Goal: Information Seeking & Learning: Find specific fact

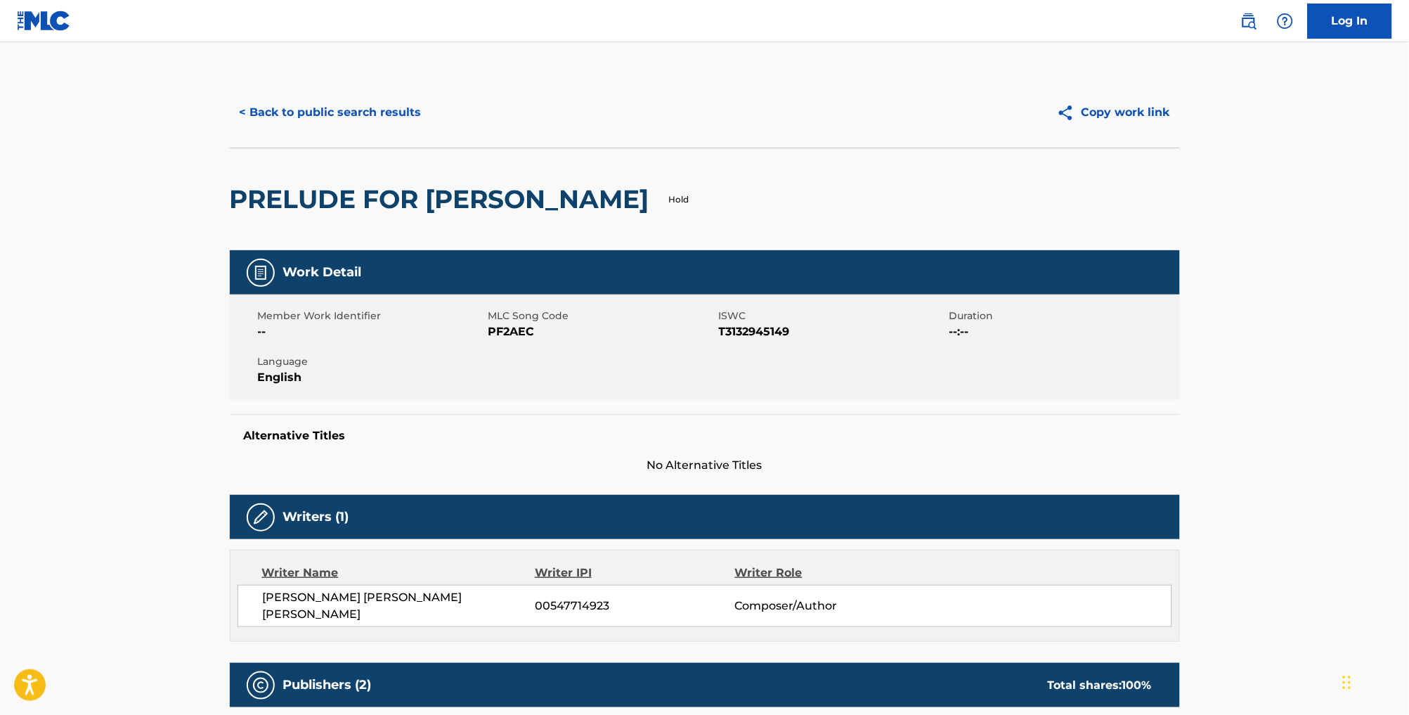
click at [342, 124] on button "< Back to public search results" at bounding box center [331, 112] width 202 height 35
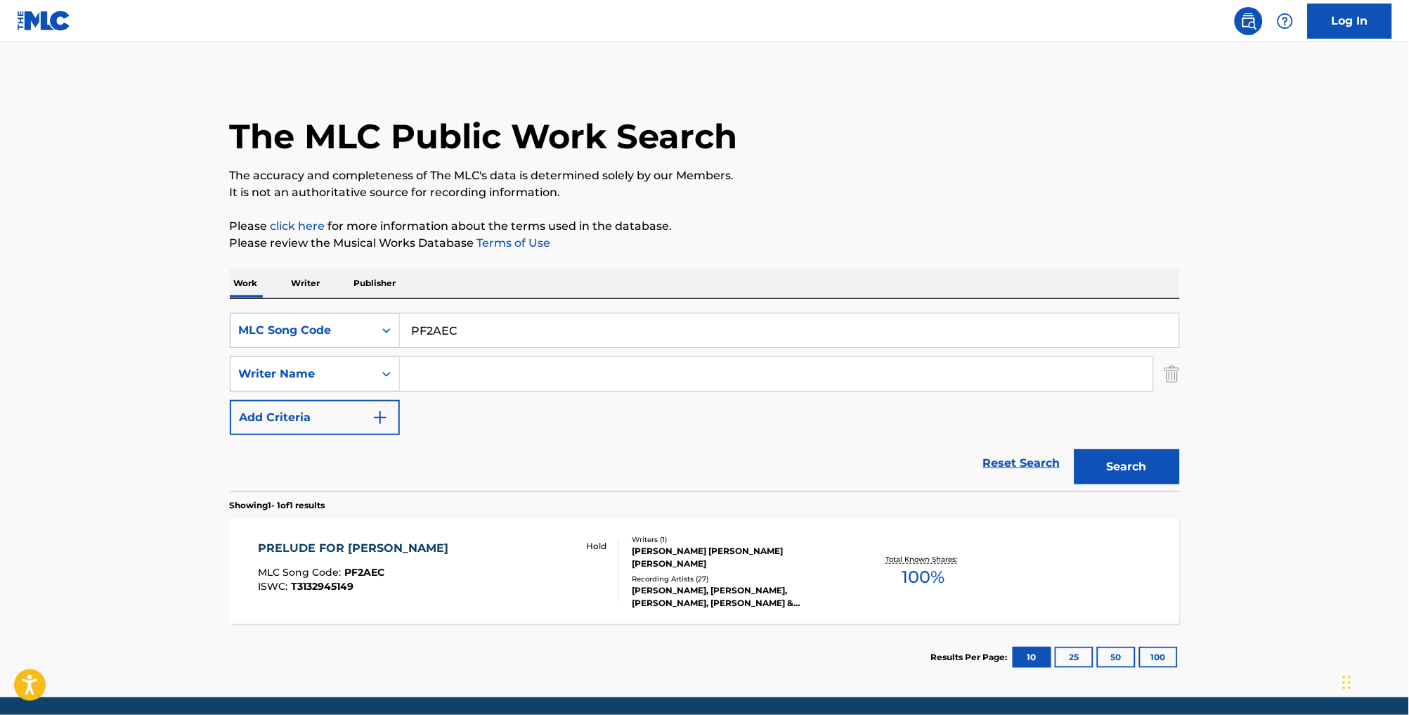
click at [305, 339] on div "MLC Song Code" at bounding box center [302, 330] width 126 height 17
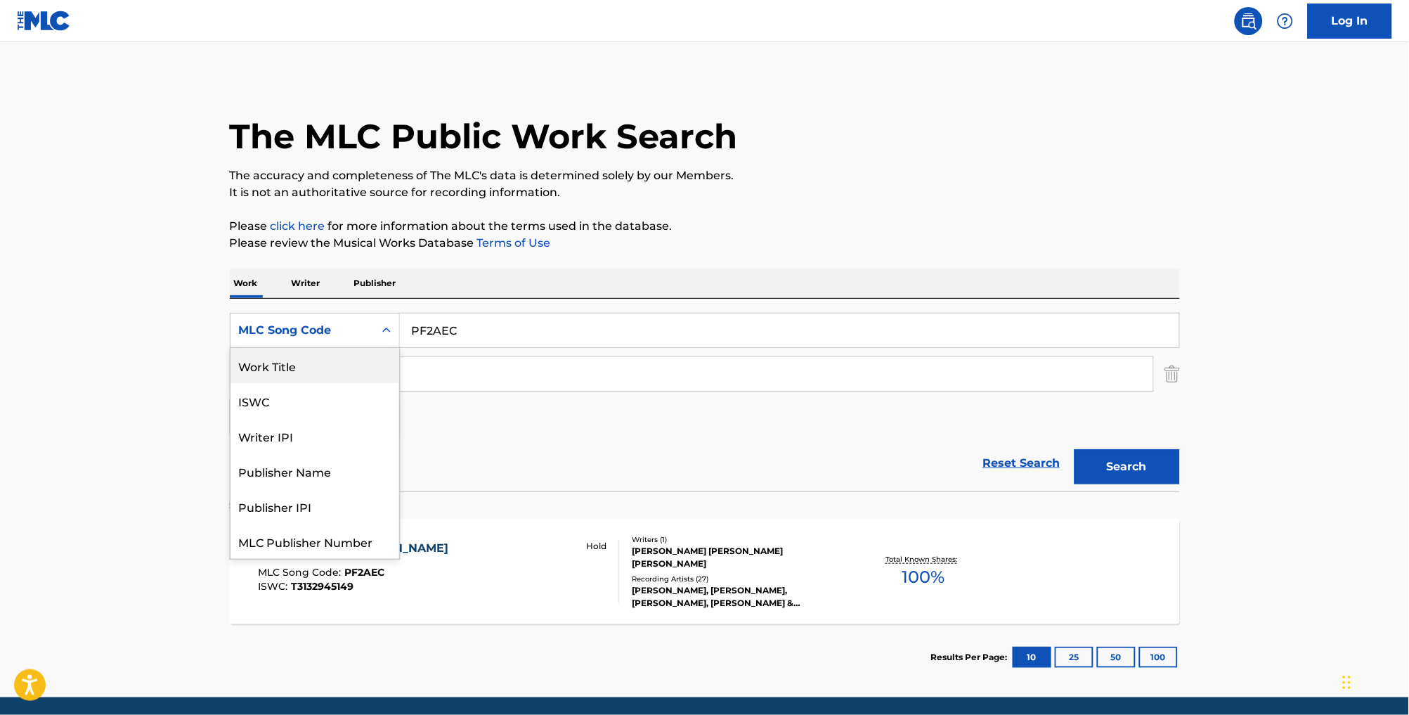
drag, startPoint x: 308, startPoint y: 380, endPoint x: 337, endPoint y: 372, distance: 30.0
click at [308, 380] on div "Work Title" at bounding box center [314, 365] width 169 height 35
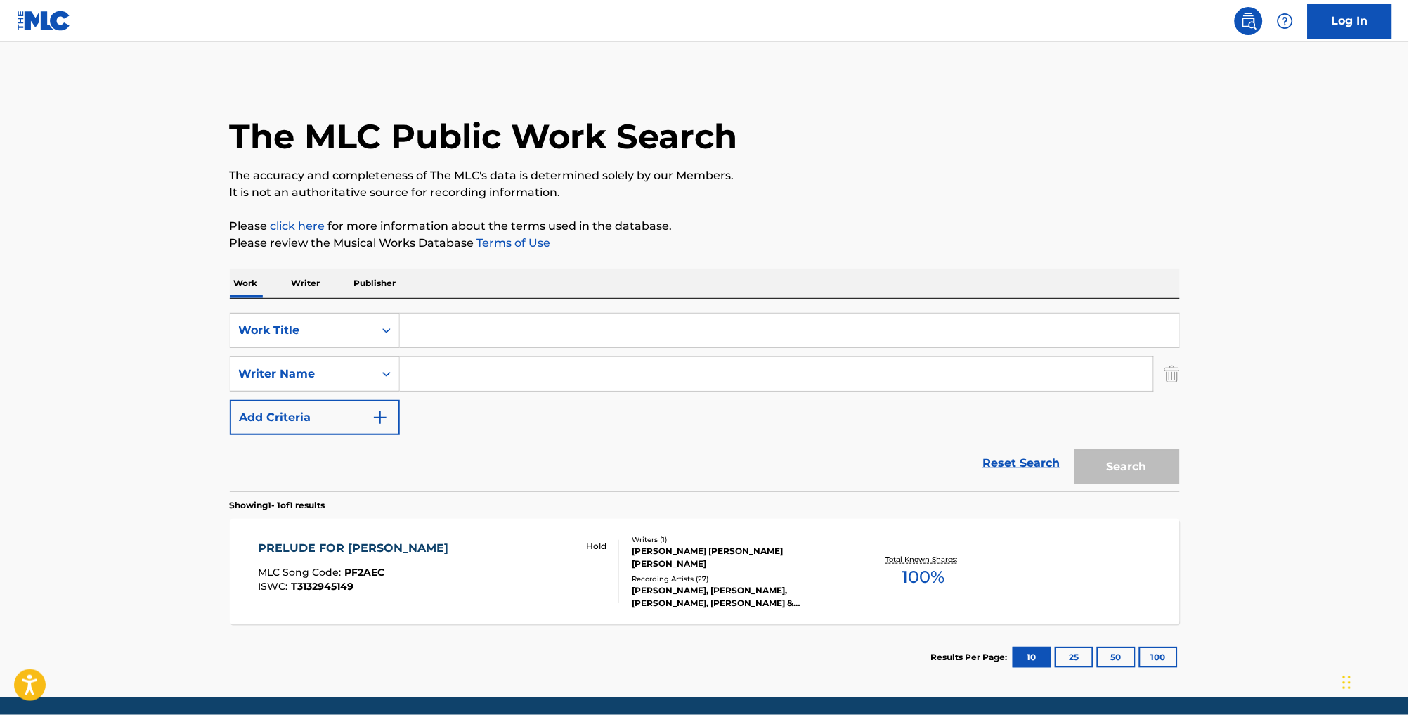
click at [469, 347] on input "Search Form" at bounding box center [789, 330] width 779 height 34
type input "daddy was a pilot"
click at [513, 390] on input "Search Form" at bounding box center [776, 374] width 753 height 34
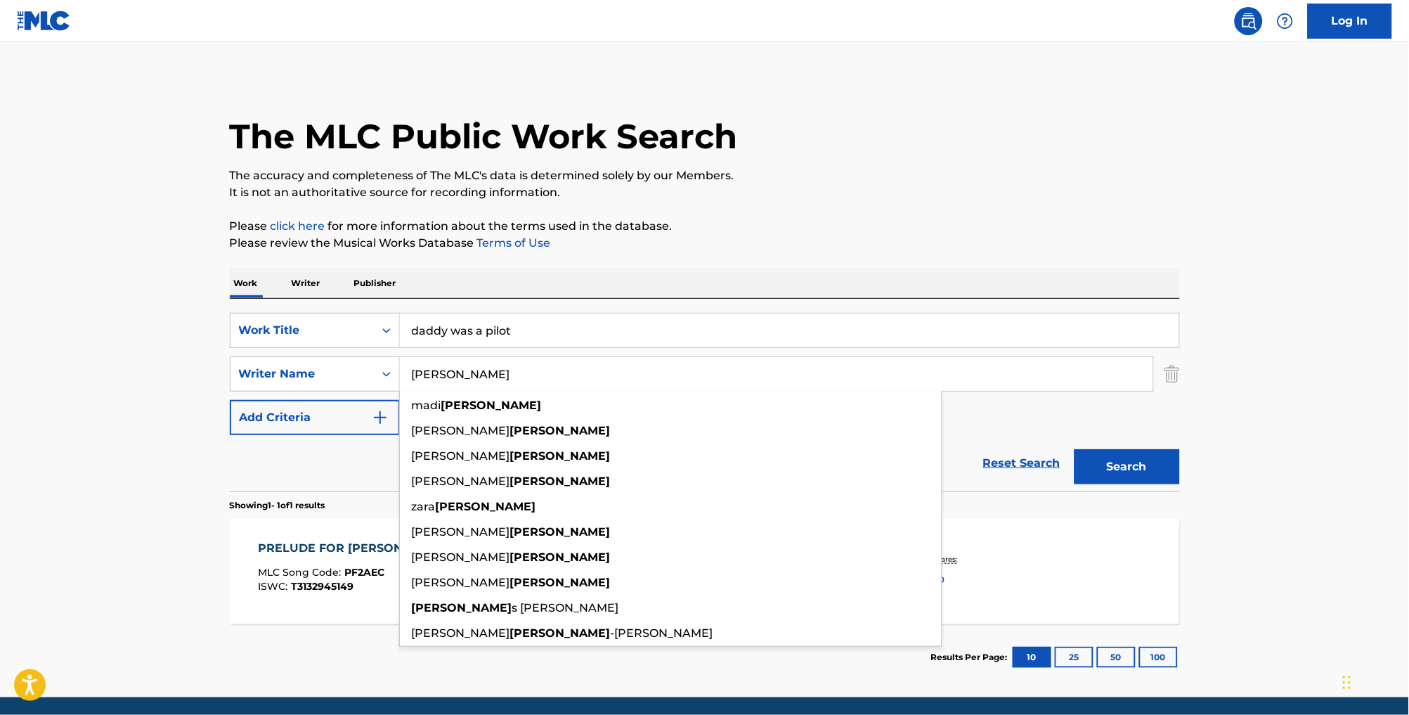
type input "[PERSON_NAME]"
click at [1152, 484] on button "Search" at bounding box center [1126, 466] width 105 height 35
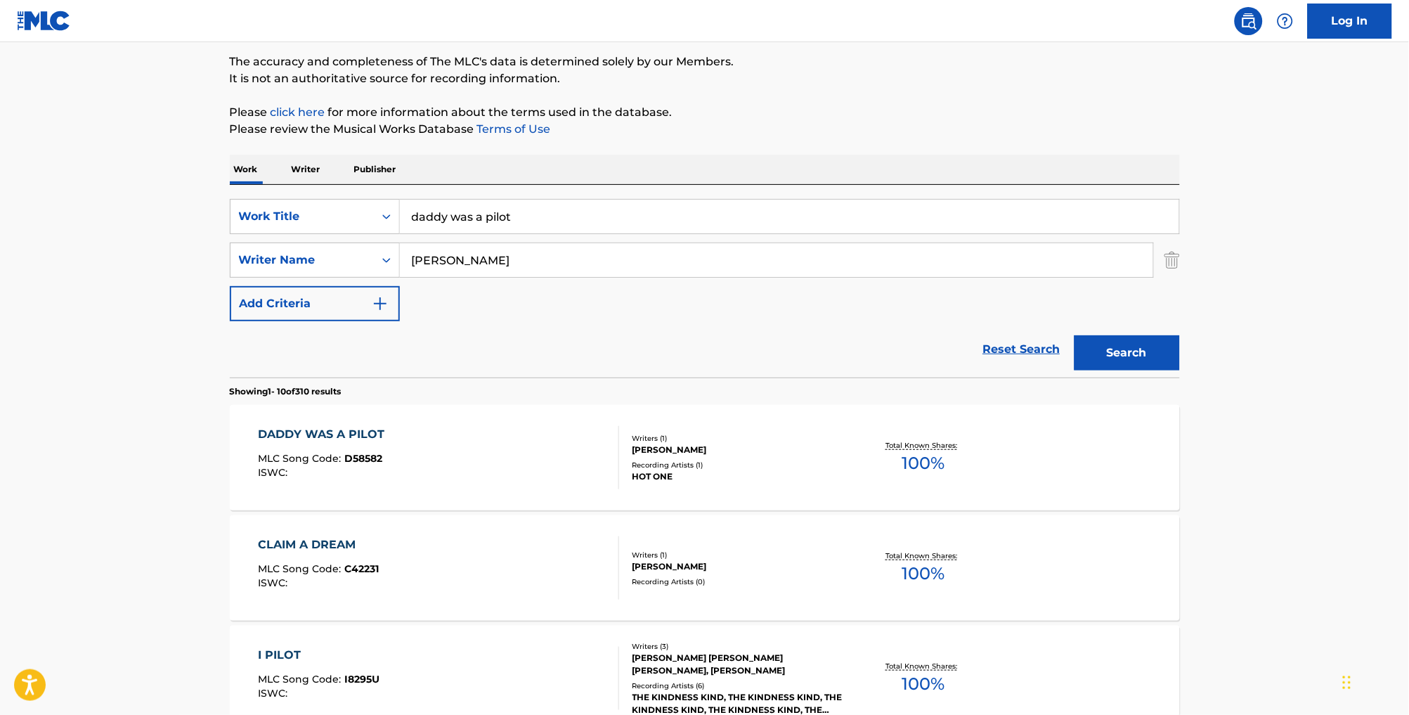
scroll to position [119, 0]
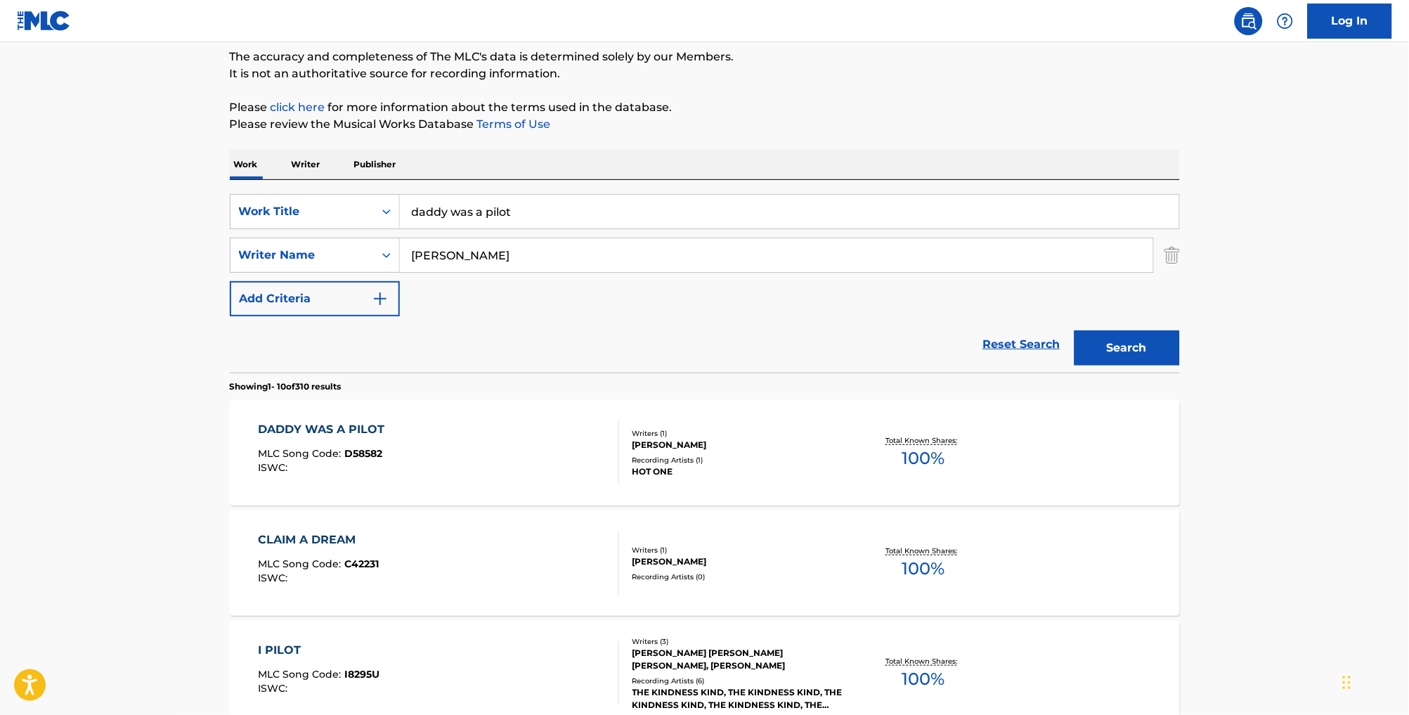
click at [434, 484] on div "DADDY WAS A PILOT MLC Song Code : D58582 ISWC :" at bounding box center [438, 452] width 361 height 63
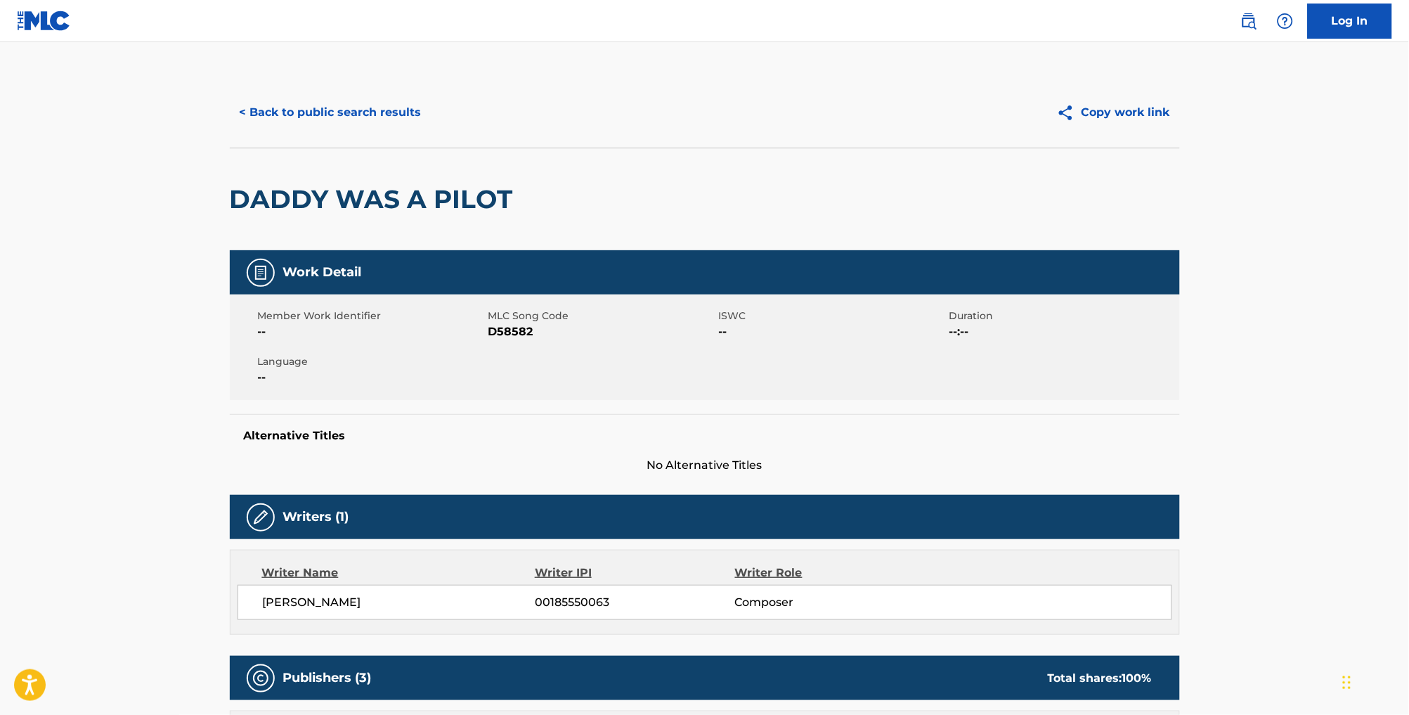
click at [329, 107] on button "< Back to public search results" at bounding box center [331, 112] width 202 height 35
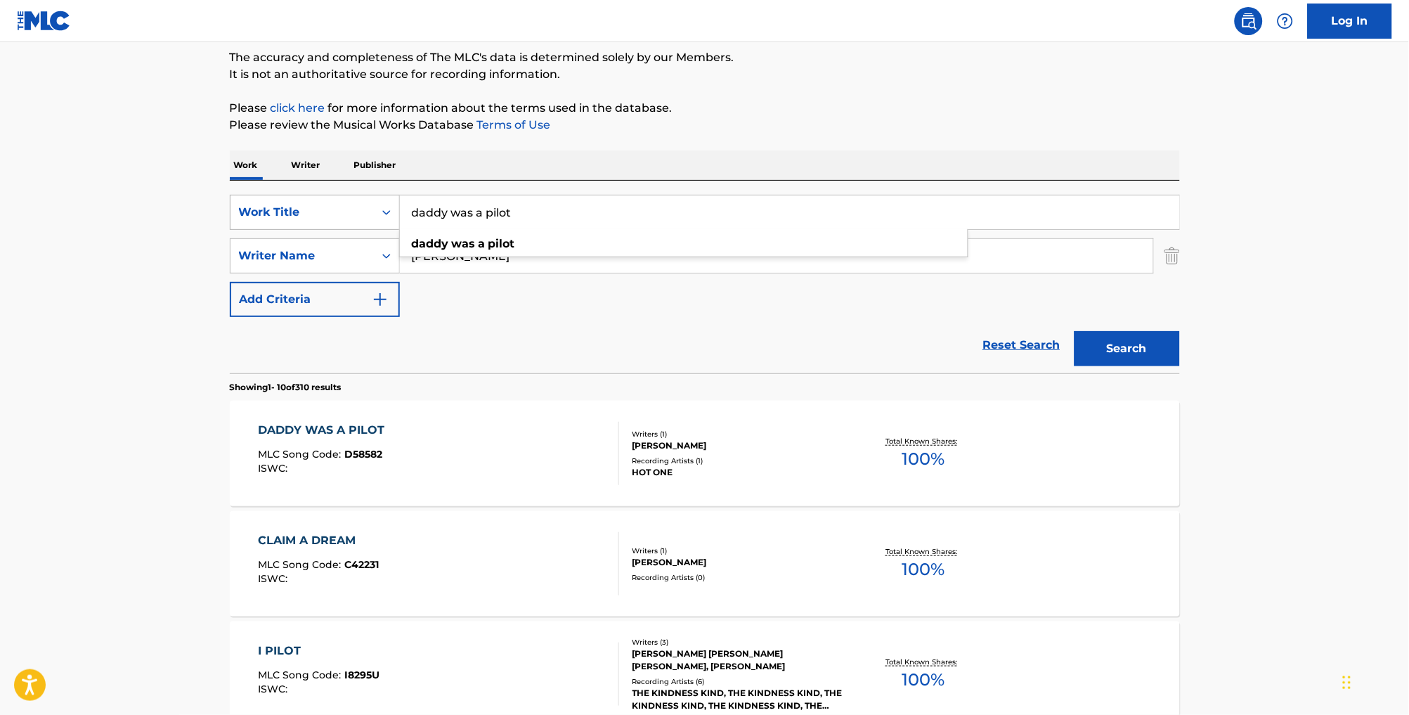
drag, startPoint x: 531, startPoint y: 227, endPoint x: 330, endPoint y: 209, distance: 202.4
click at [330, 209] on div "SearchWithCriteria25e51eba-53ea-4d83-aefa-267f9bb4d250 Work Title daddy was a p…" at bounding box center [705, 212] width 950 height 35
type input "this is heavy metal"
click at [1152, 366] on button "Search" at bounding box center [1126, 348] width 105 height 35
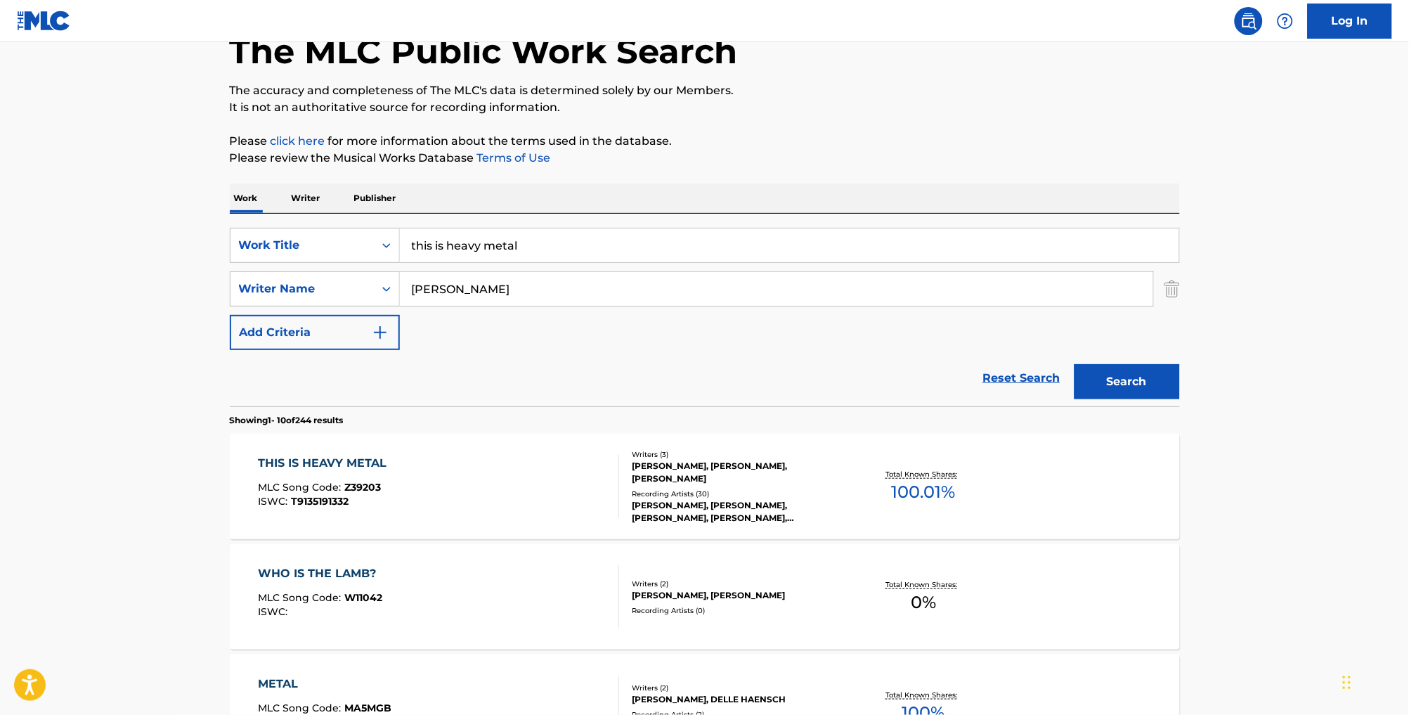
scroll to position [133, 0]
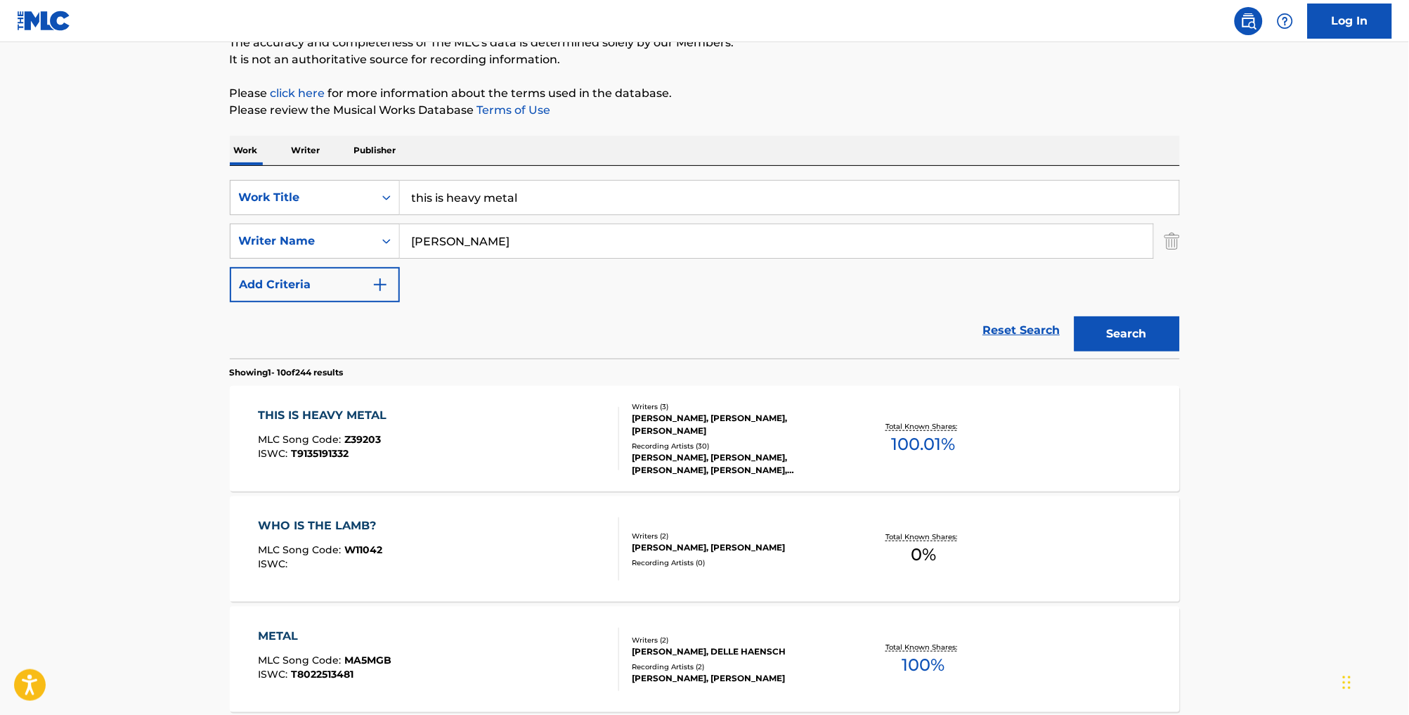
click at [457, 448] on div "THIS IS HEAVY METAL MLC Song Code : Z39203 ISWC : T9135191332" at bounding box center [438, 438] width 361 height 63
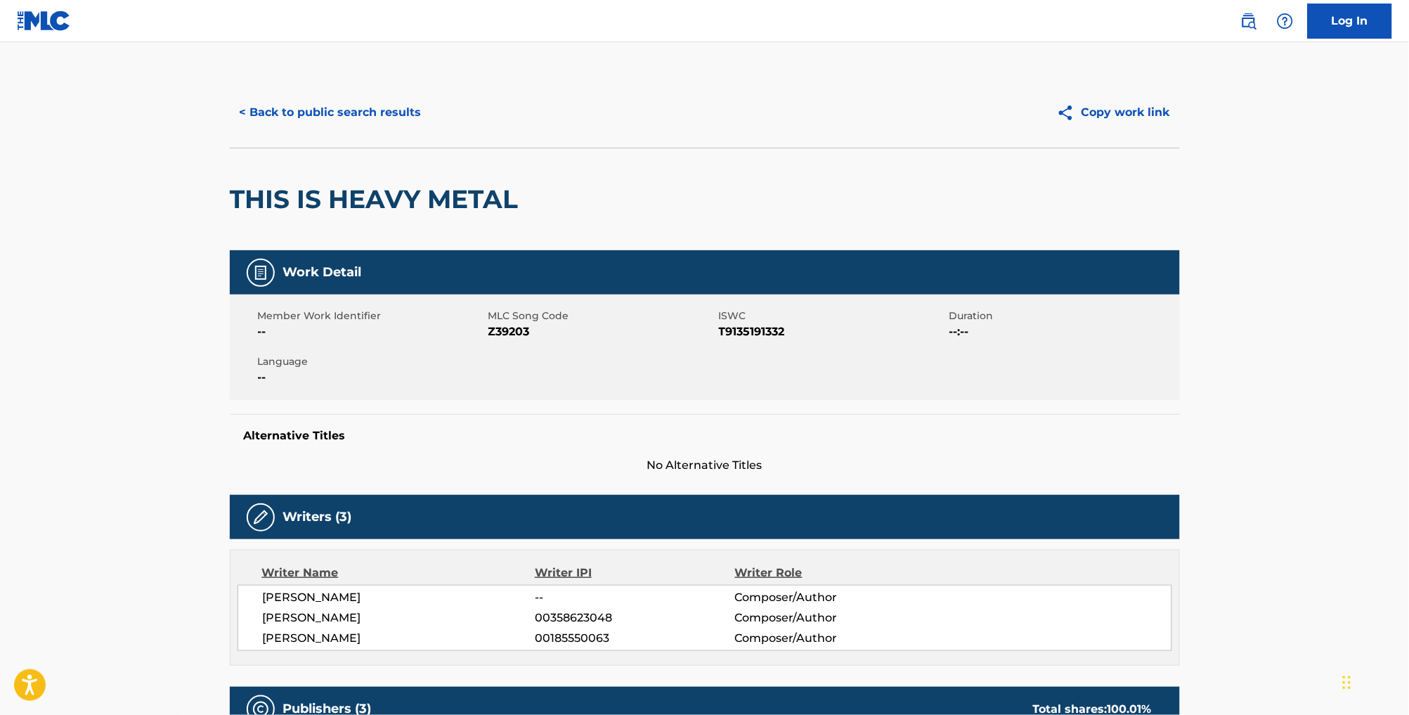
click at [273, 119] on button "< Back to public search results" at bounding box center [331, 112] width 202 height 35
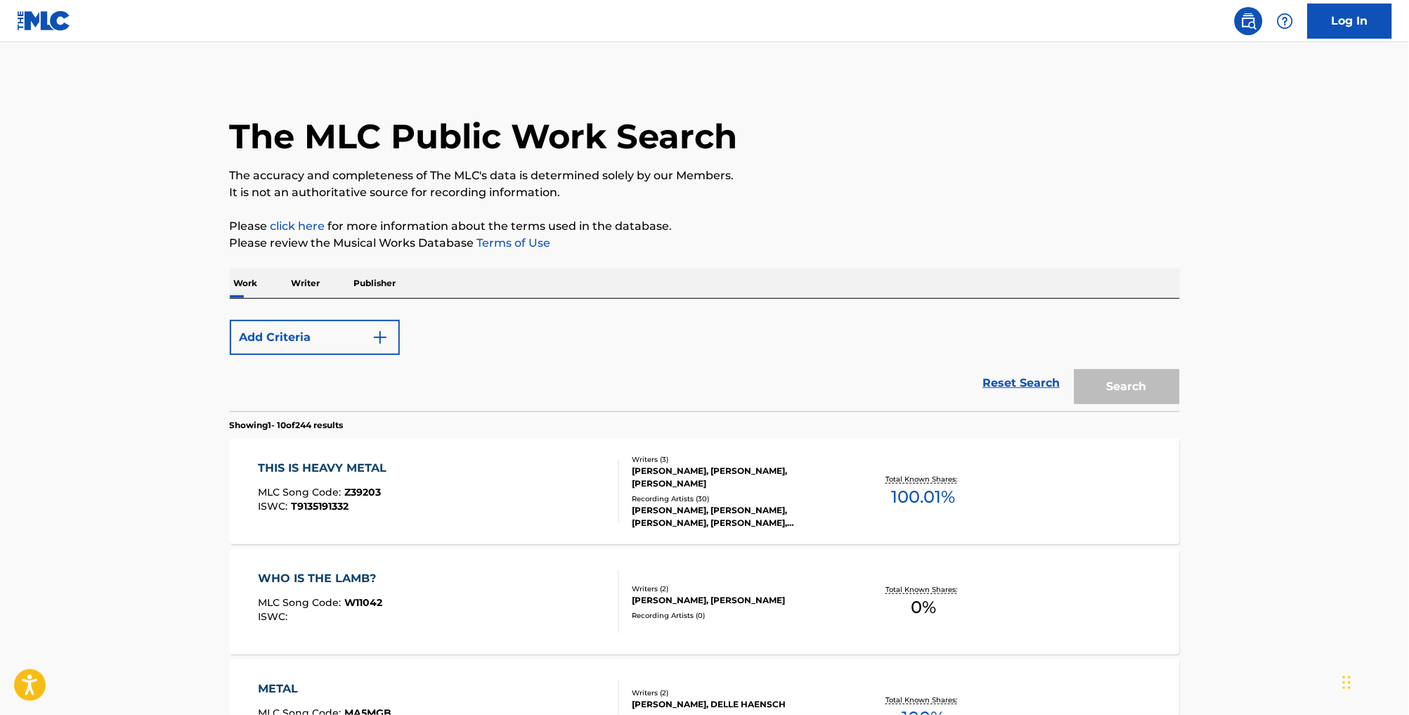
scroll to position [132, 0]
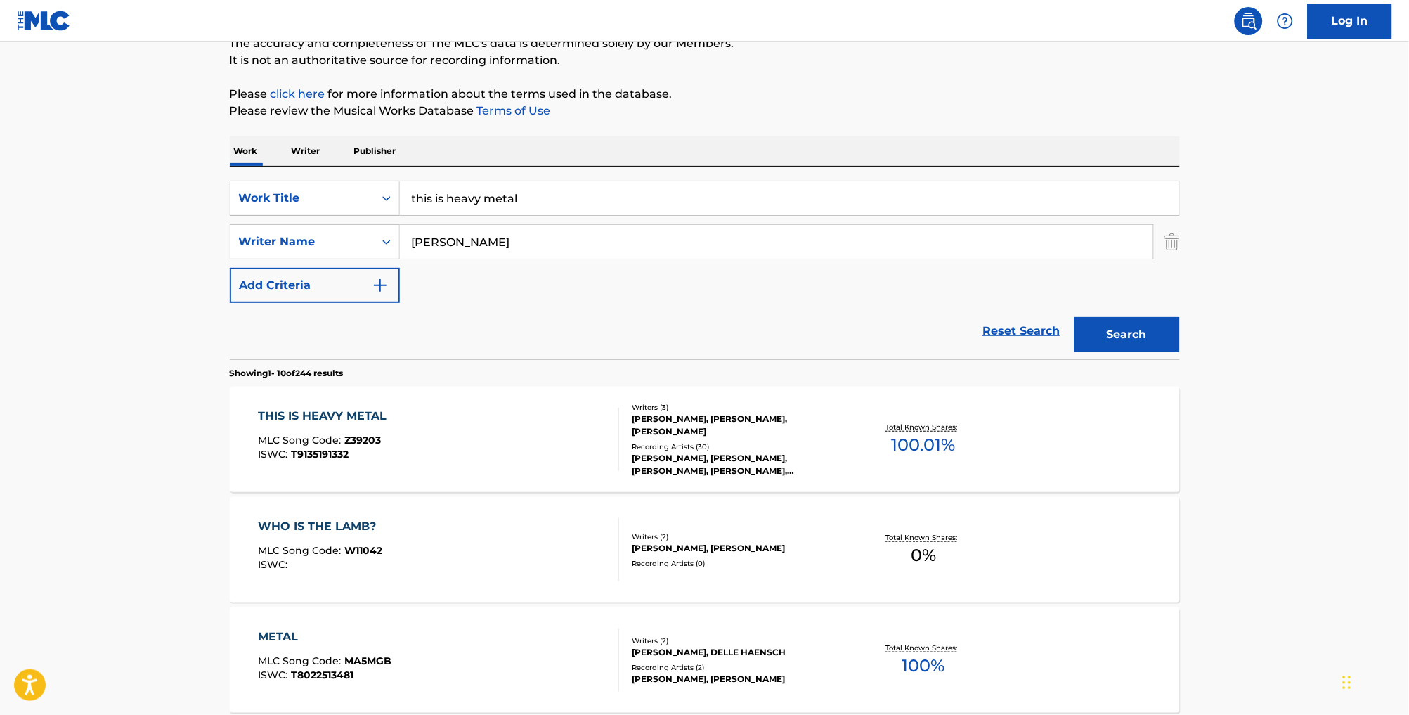
drag, startPoint x: 527, startPoint y: 208, endPoint x: 331, endPoint y: 204, distance: 196.1
click at [331, 204] on div "SearchWithCriteria25e51eba-53ea-4d83-aefa-267f9bb4d250 Work Title this is heavy…" at bounding box center [705, 198] width 950 height 35
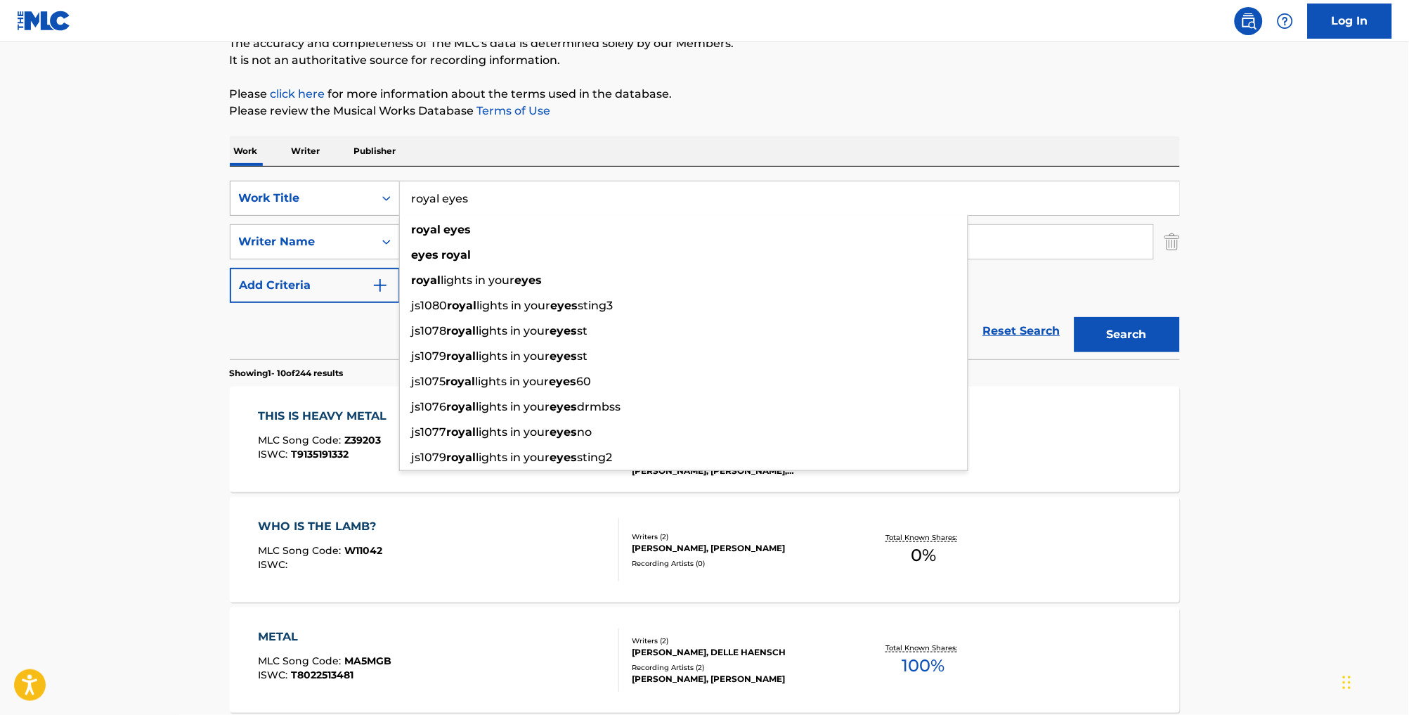
type input "royal eyes"
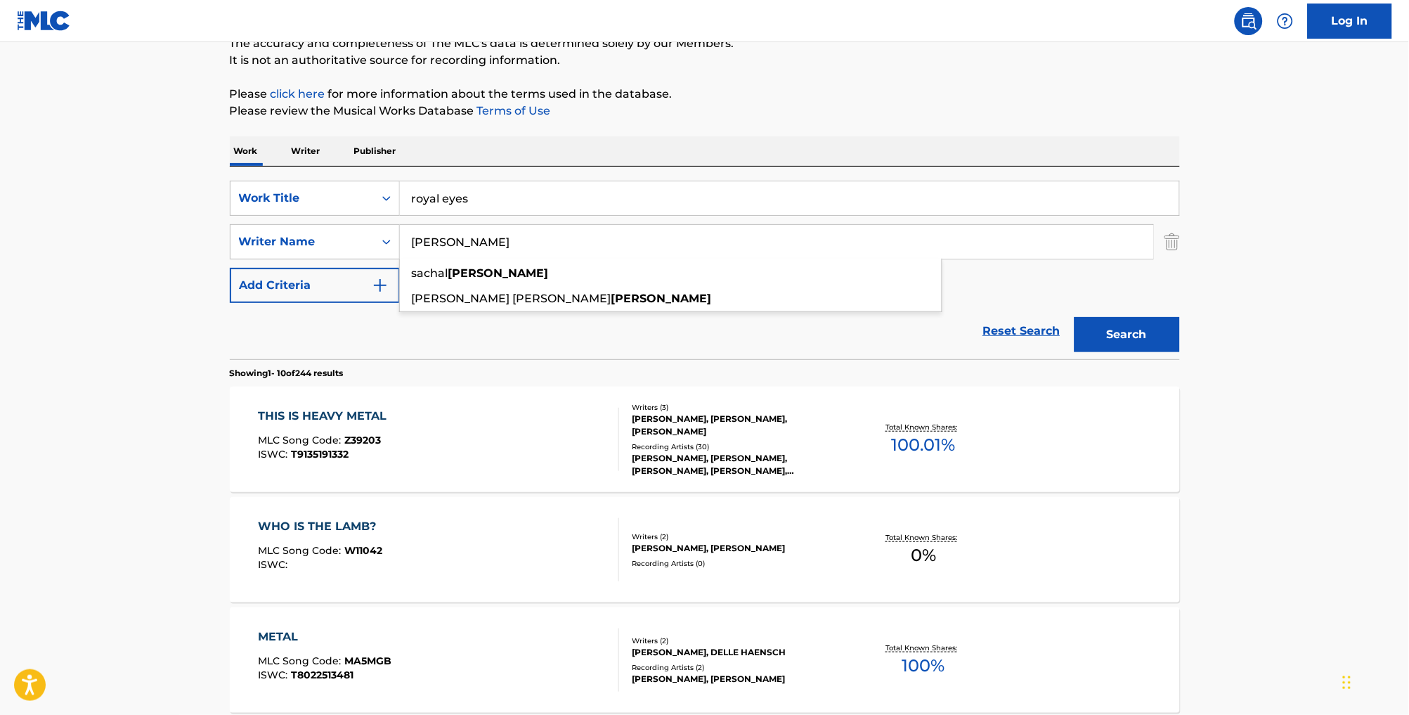
type input "[PERSON_NAME]"
click at [1152, 352] on button "Search" at bounding box center [1126, 334] width 105 height 35
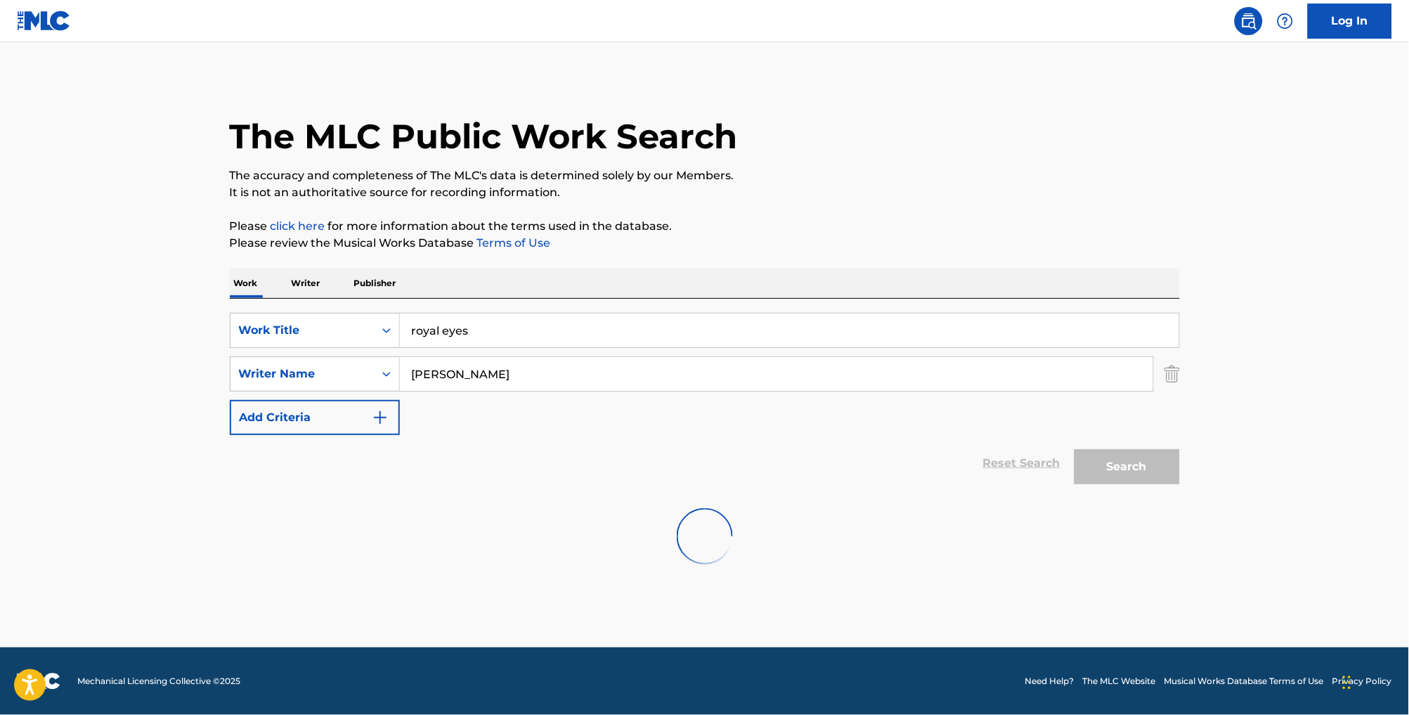
scroll to position [0, 0]
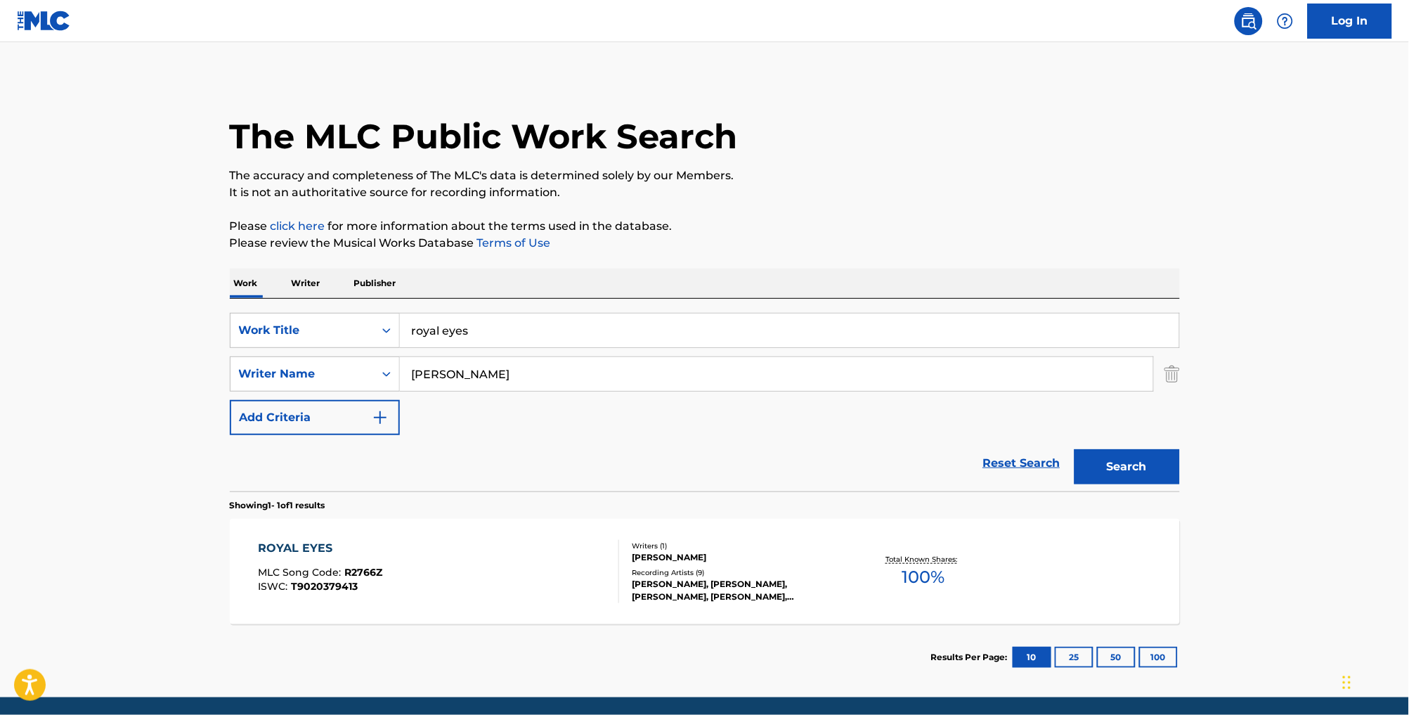
click at [568, 601] on div "ROYAL EYES MLC Song Code : R2766Z ISWC : T9020379413" at bounding box center [438, 571] width 361 height 63
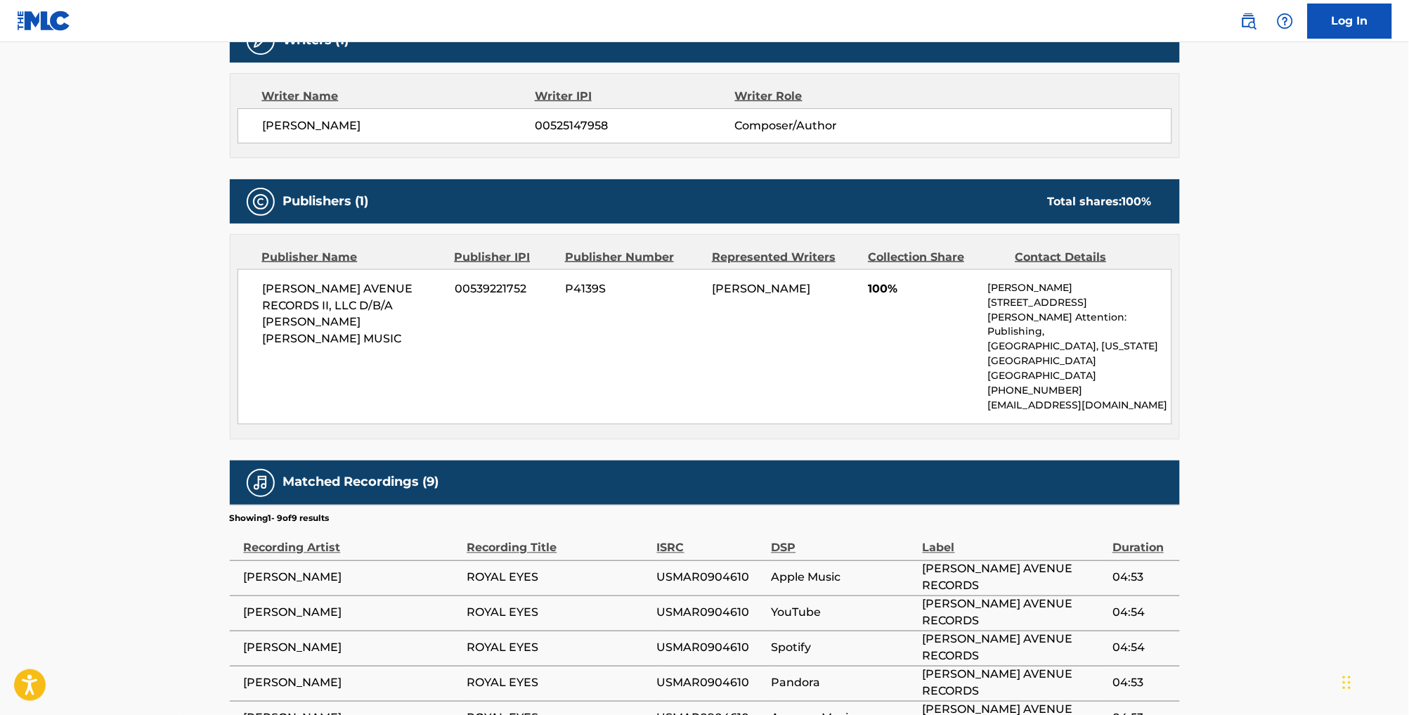
scroll to position [533, 0]
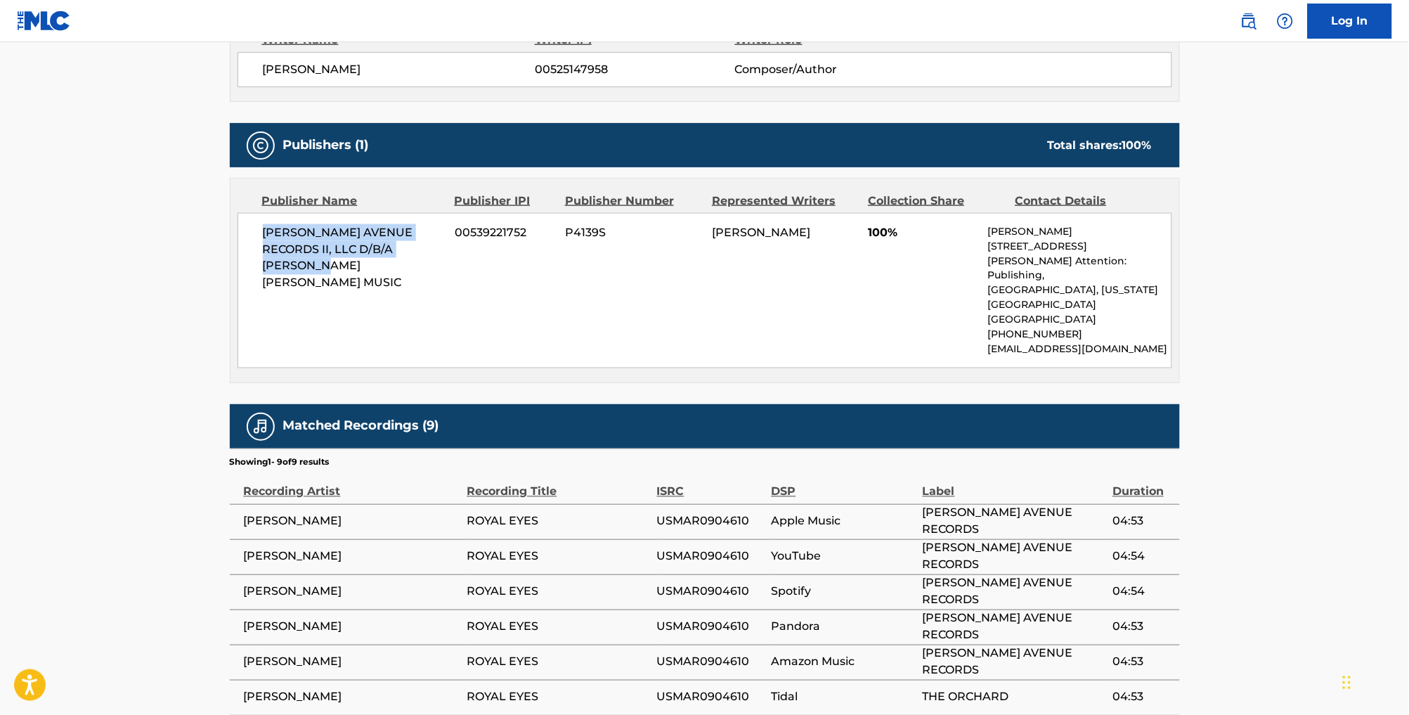
drag, startPoint x: 424, startPoint y: 286, endPoint x: 212, endPoint y: 259, distance: 213.2
click at [237, 259] on div "[PERSON_NAME] AVENUE RECORDS II, LLC D/B/A [PERSON_NAME] [PERSON_NAME] MUSIC 00…" at bounding box center [704, 290] width 934 height 155
copy span "[PERSON_NAME] AVENUE RECORDS II, LLC D/B/A [PERSON_NAME] [PERSON_NAME] MUSIC"
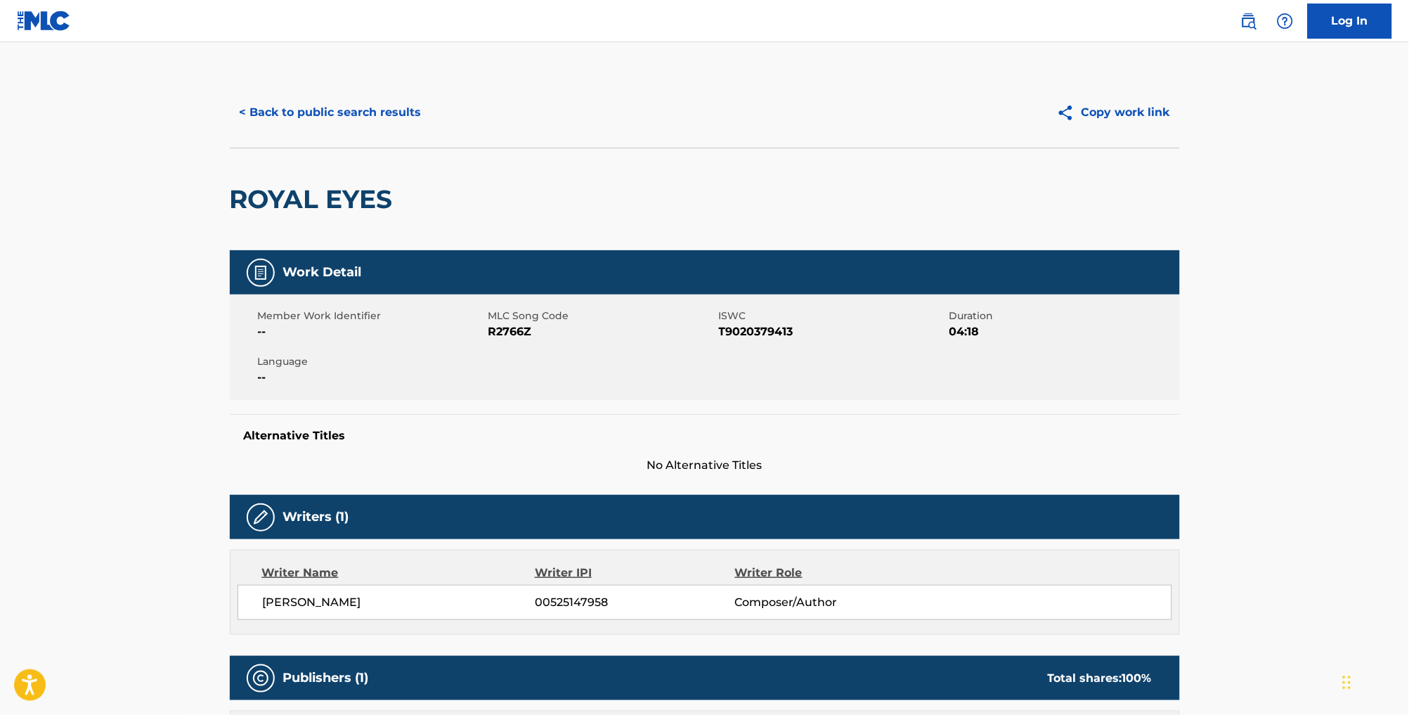
scroll to position [0, 0]
click at [322, 120] on button "< Back to public search results" at bounding box center [331, 112] width 202 height 35
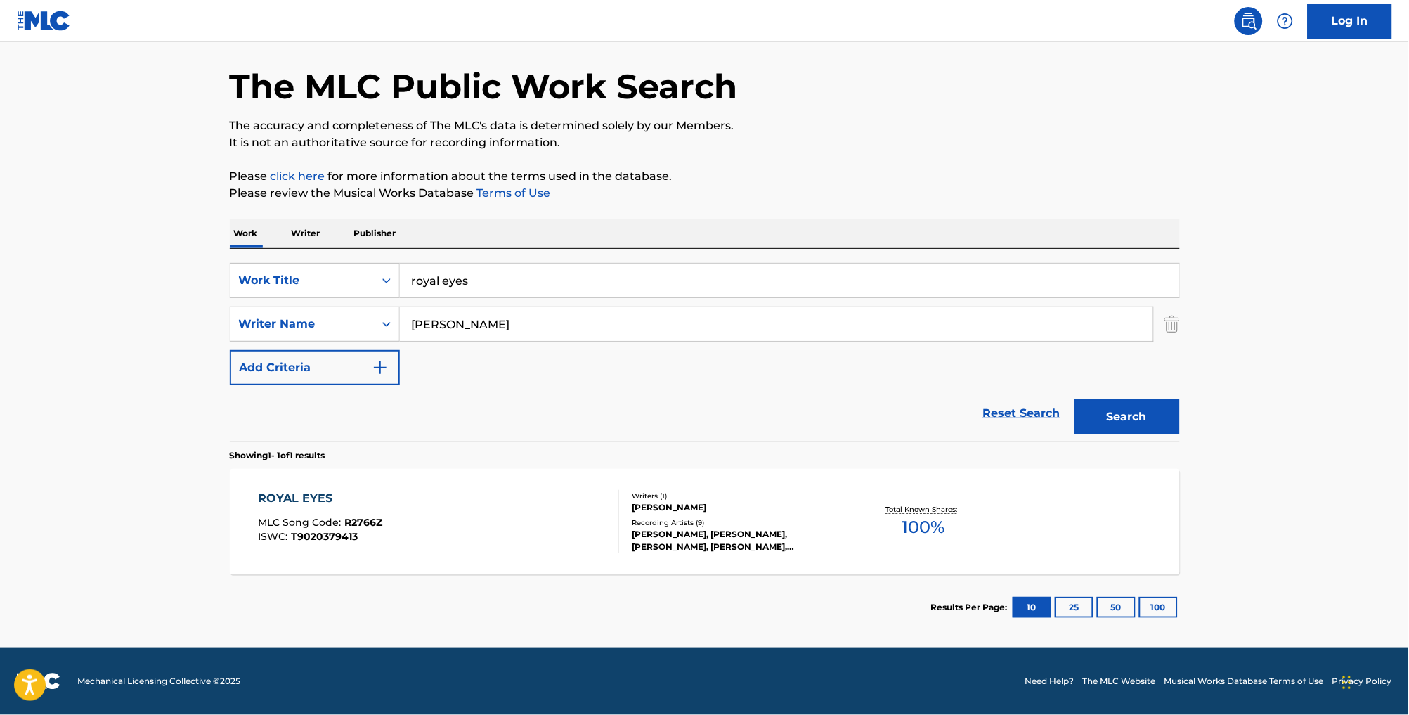
scroll to position [77, 0]
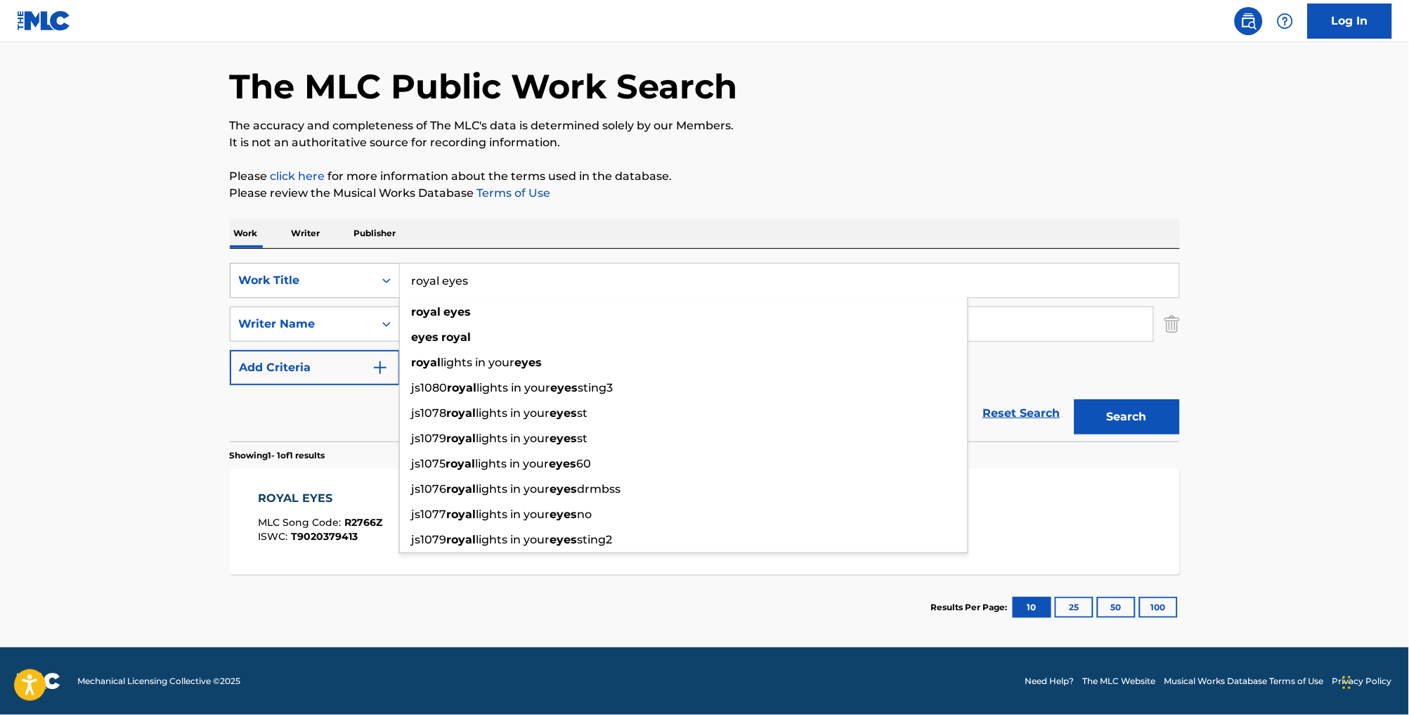
drag, startPoint x: 463, startPoint y: 259, endPoint x: 372, endPoint y: 256, distance: 91.4
click at [372, 263] on div "SearchWithCriteria25e51eba-53ea-4d83-aefa-267f9bb4d250 Work Title royal eyes ro…" at bounding box center [705, 280] width 950 height 35
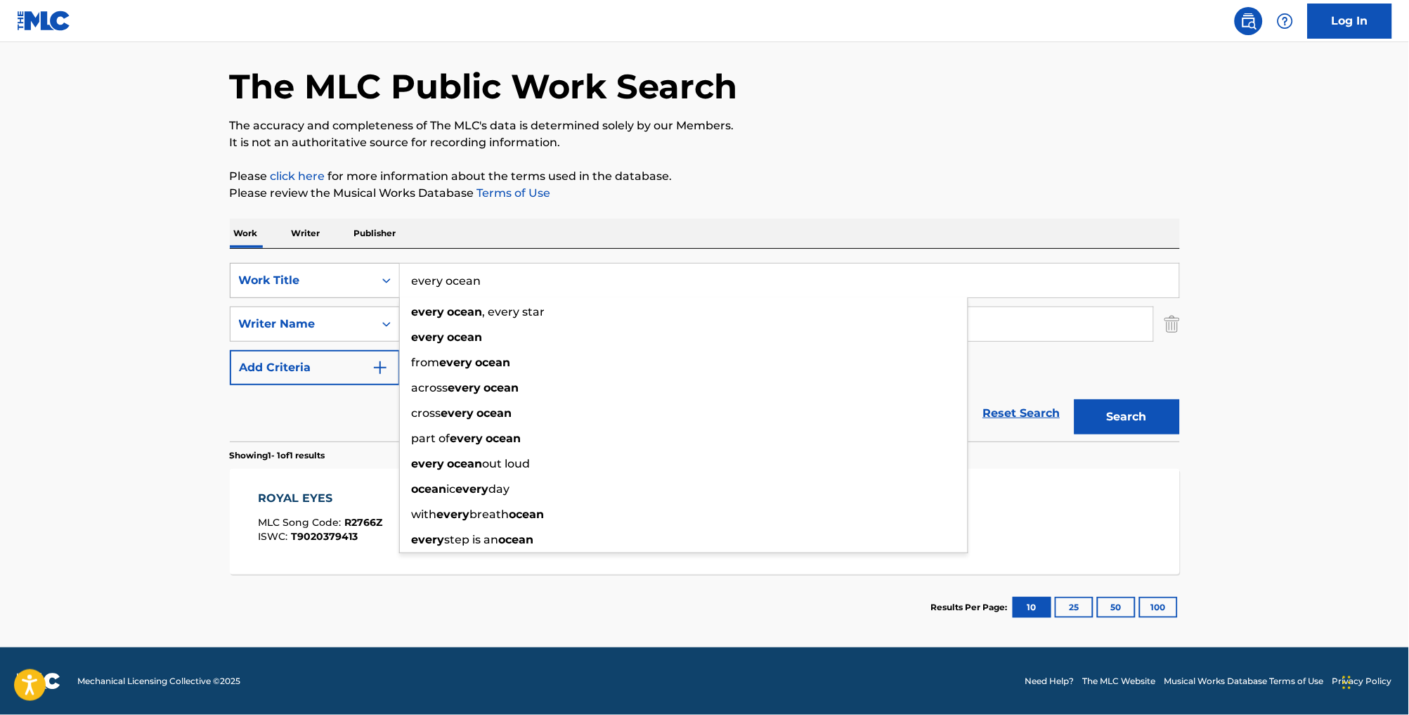
type input "every ocean"
click at [1152, 408] on button "Search" at bounding box center [1126, 416] width 105 height 35
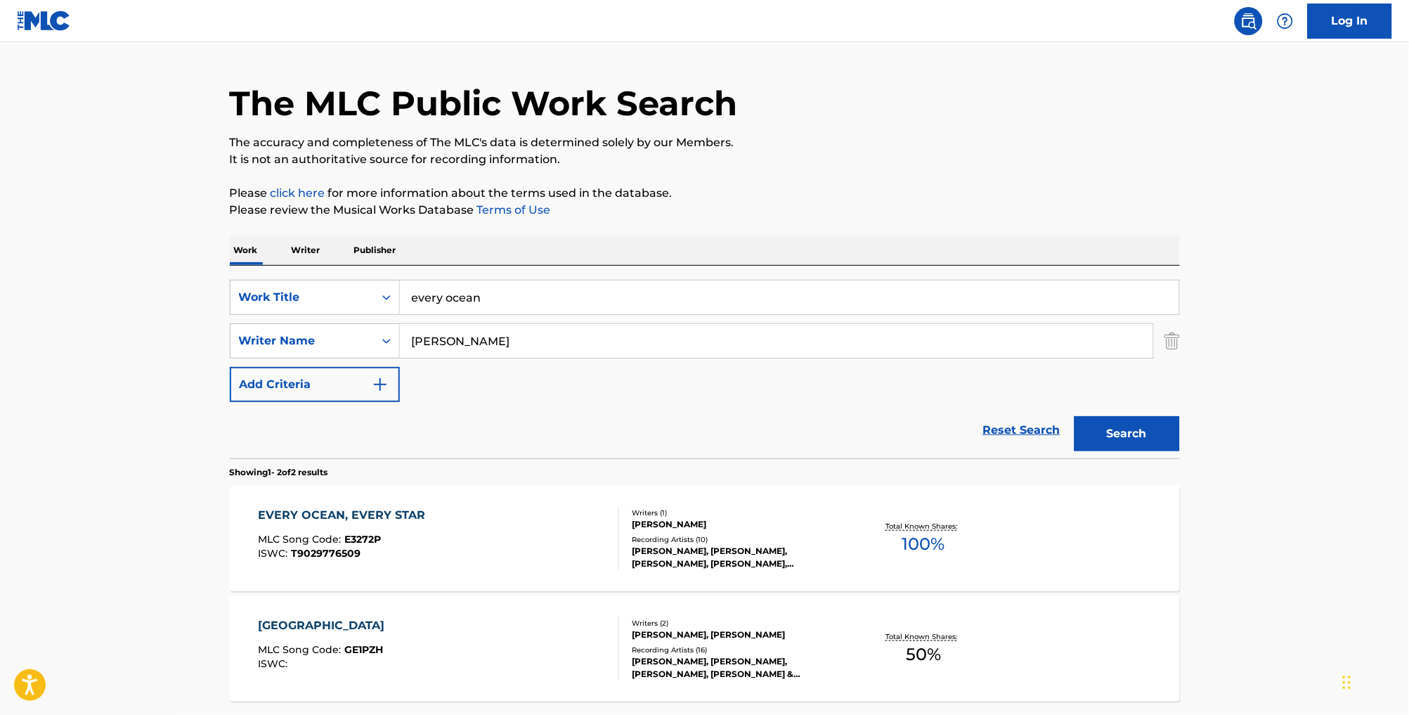
scroll to position [54, 0]
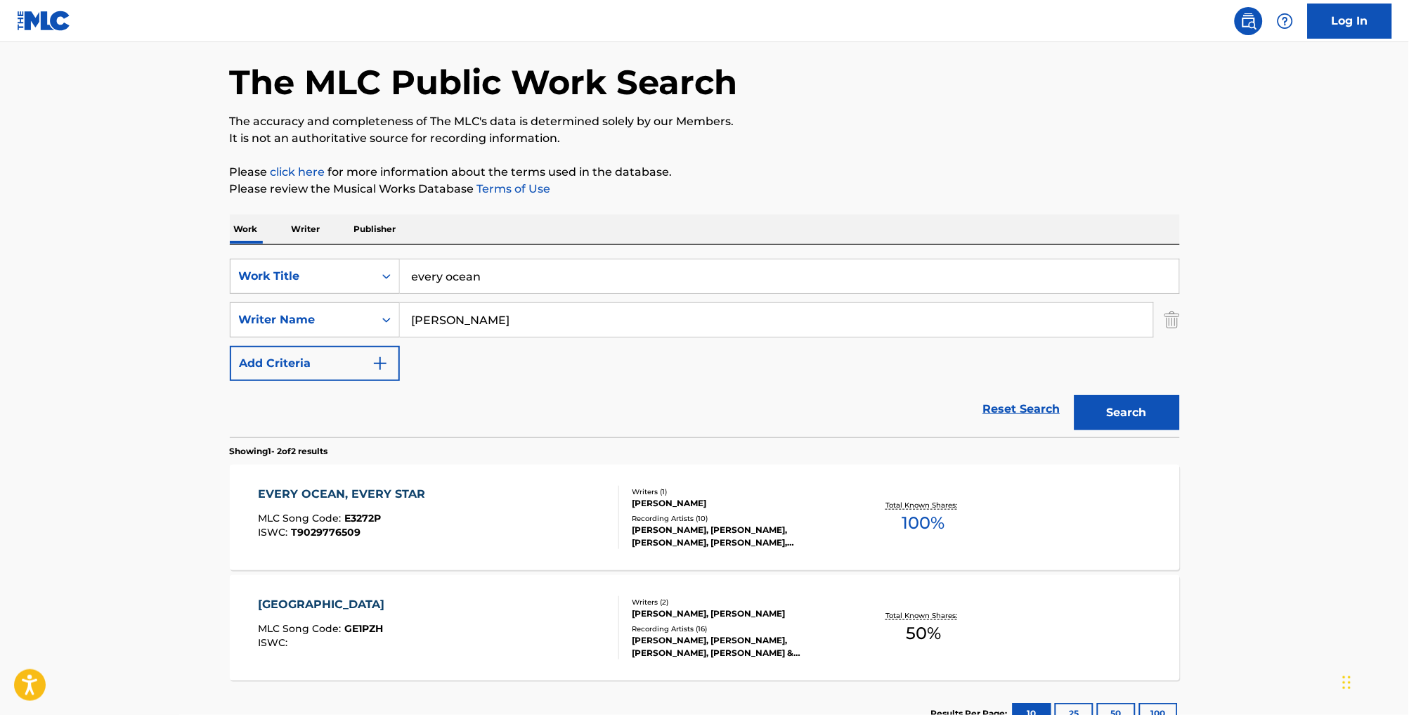
click at [539, 518] on div "EVERY OCEAN, EVERY STAR MLC Song Code : E3272P ISWC : T9029776509" at bounding box center [438, 516] width 361 height 63
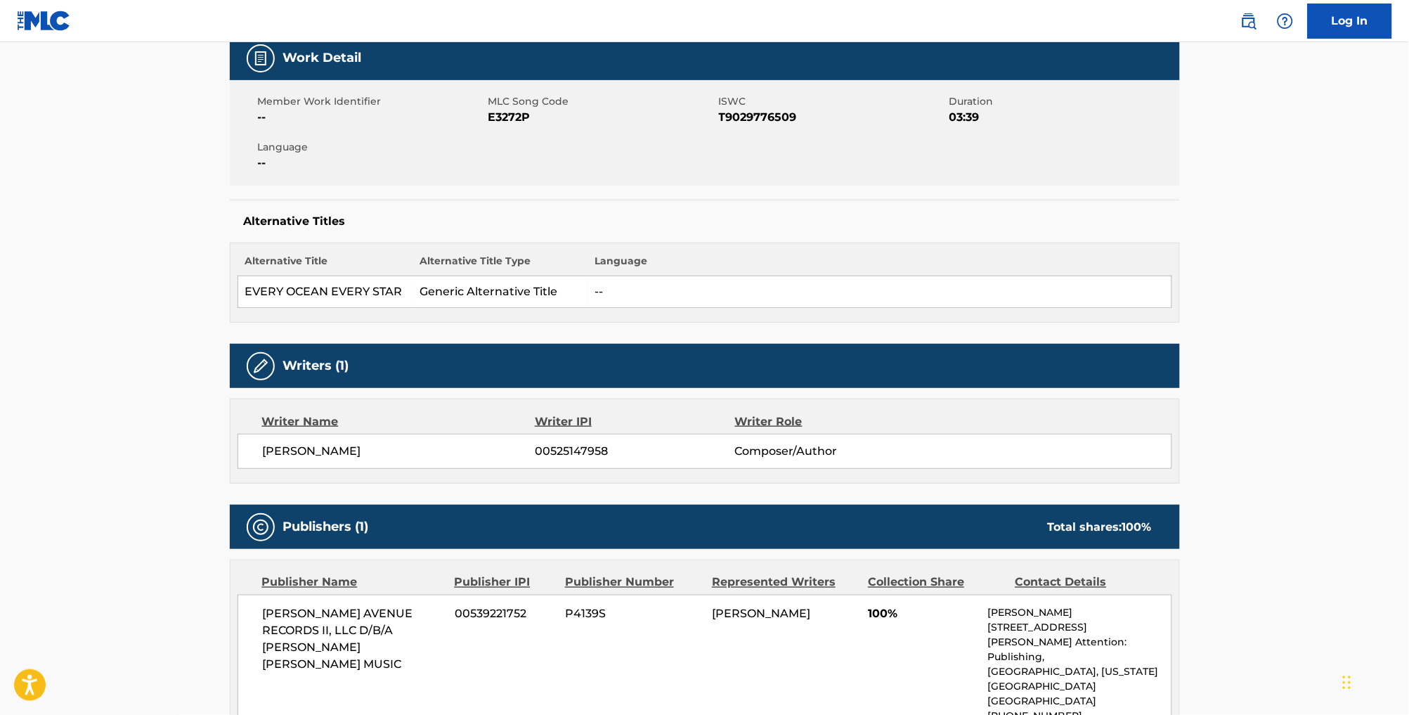
scroll to position [180, 0]
